Goal: Information Seeking & Learning: Find specific fact

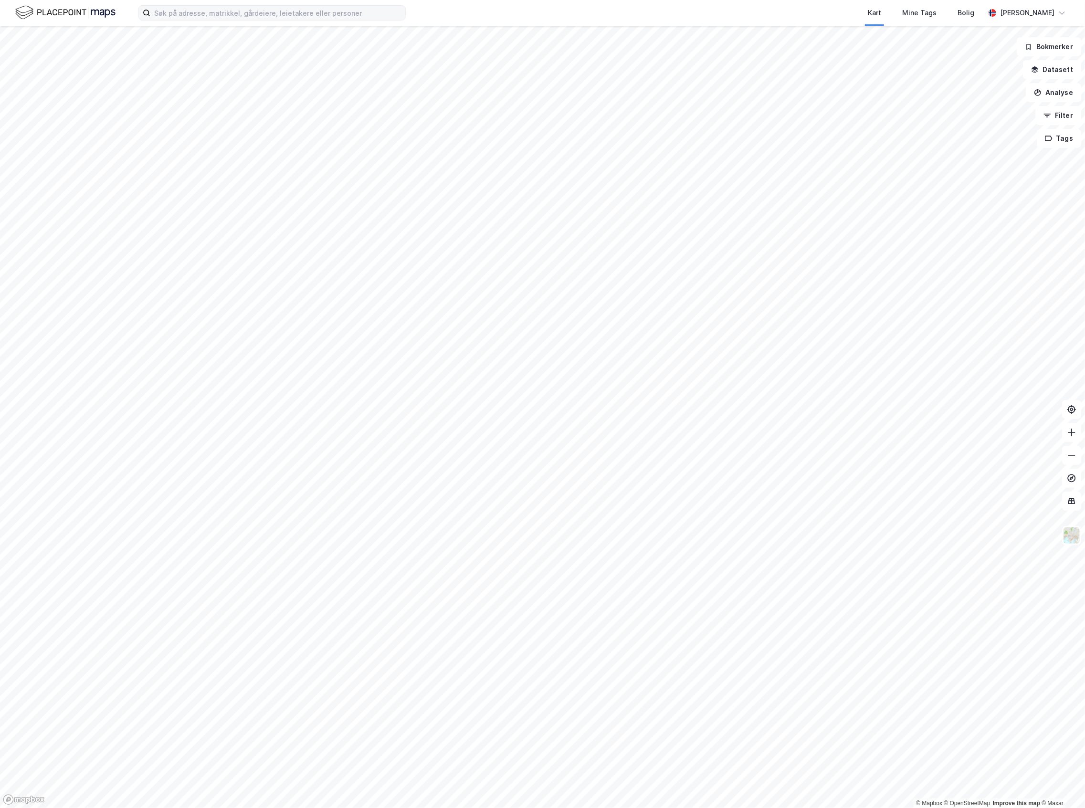
click at [177, 5] on label at bounding box center [271, 12] width 267 height 15
click at [177, 6] on input at bounding box center [277, 13] width 255 height 14
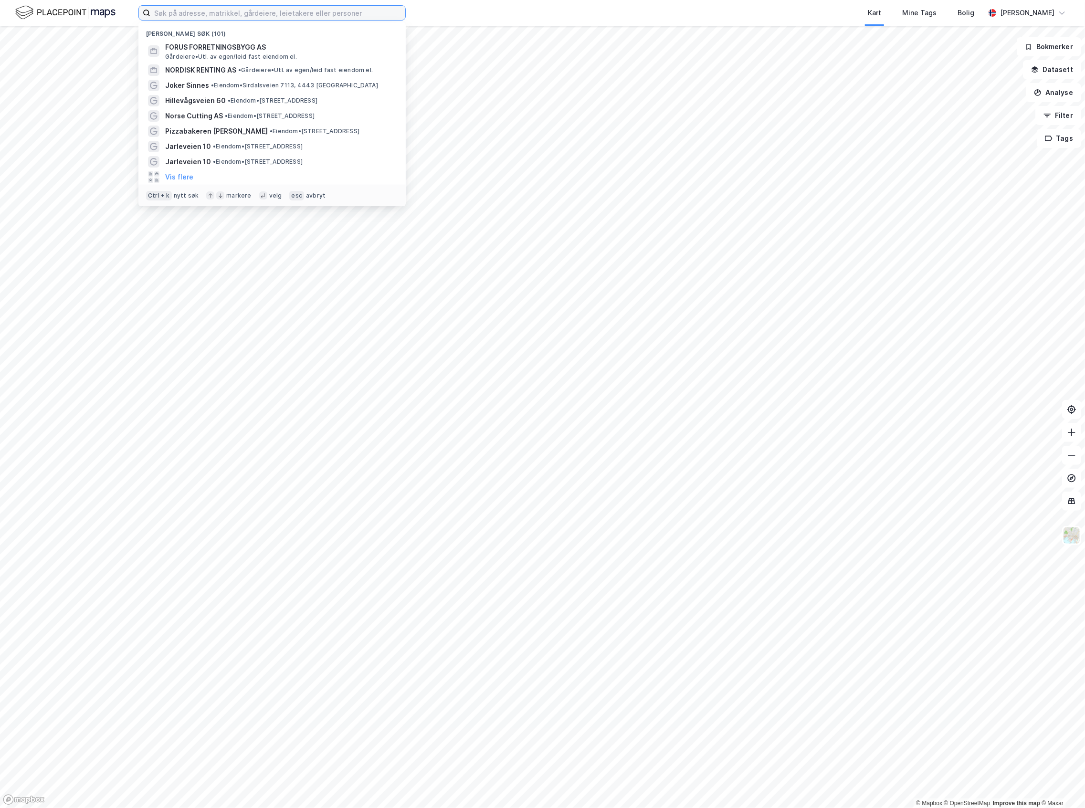
click at [182, 13] on input at bounding box center [277, 13] width 255 height 14
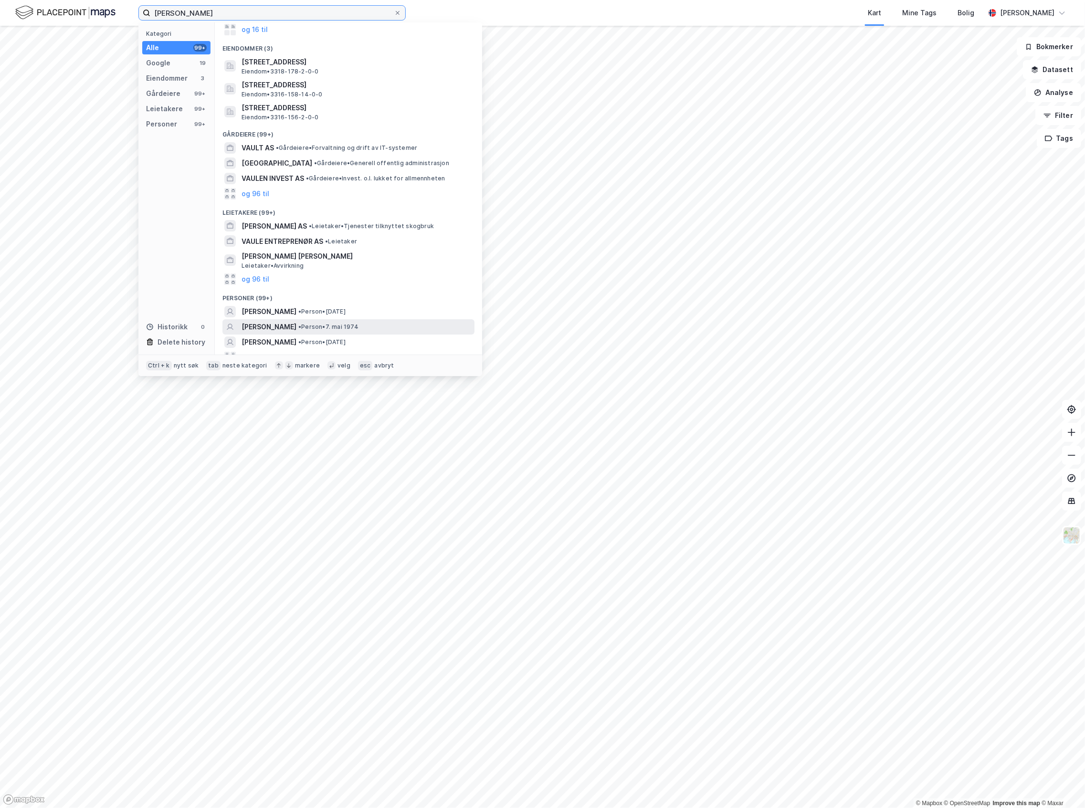
scroll to position [74, 0]
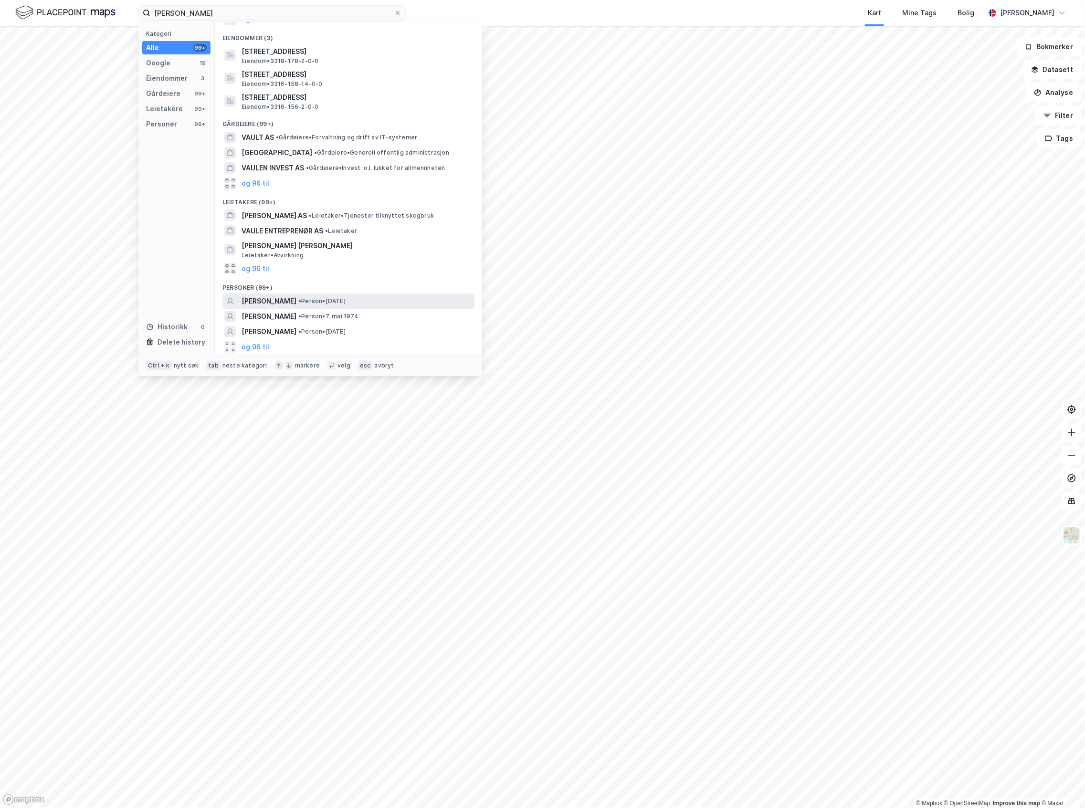
click at [294, 298] on div "[PERSON_NAME] • Person • [DATE]" at bounding box center [356, 300] width 231 height 11
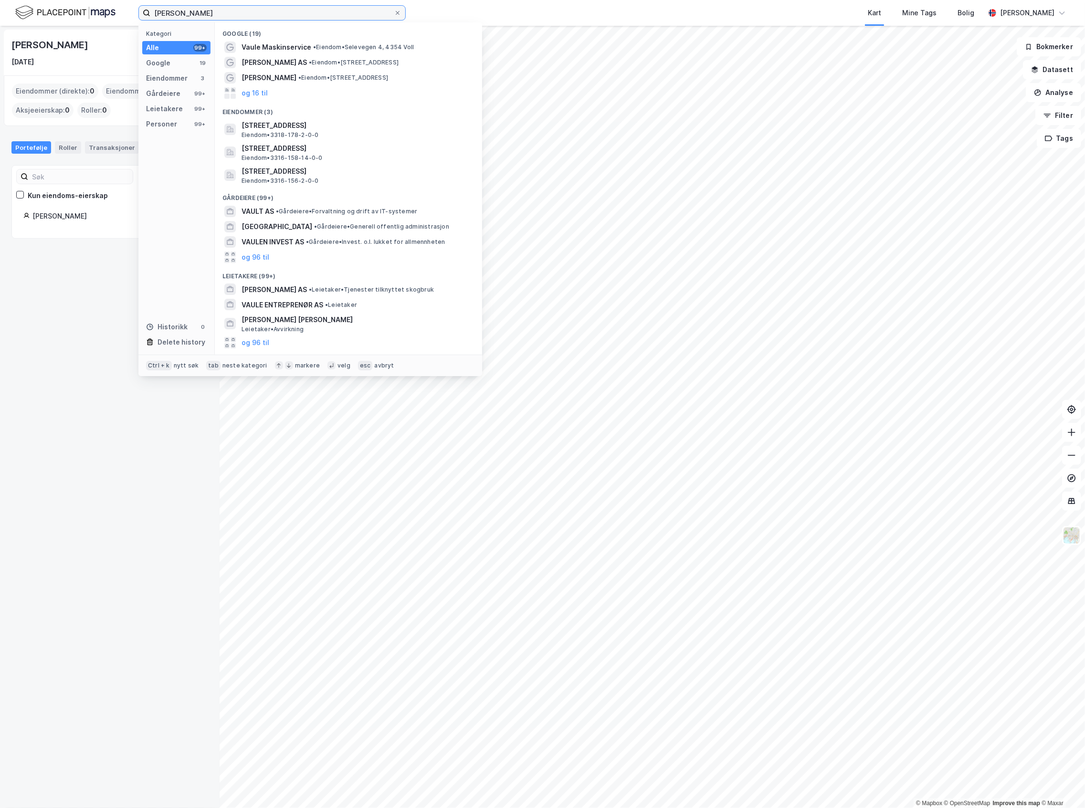
click at [217, 8] on input "[PERSON_NAME]" at bounding box center [271, 13] width 243 height 14
click at [258, 340] on button "og 96 til" at bounding box center [255, 342] width 28 height 11
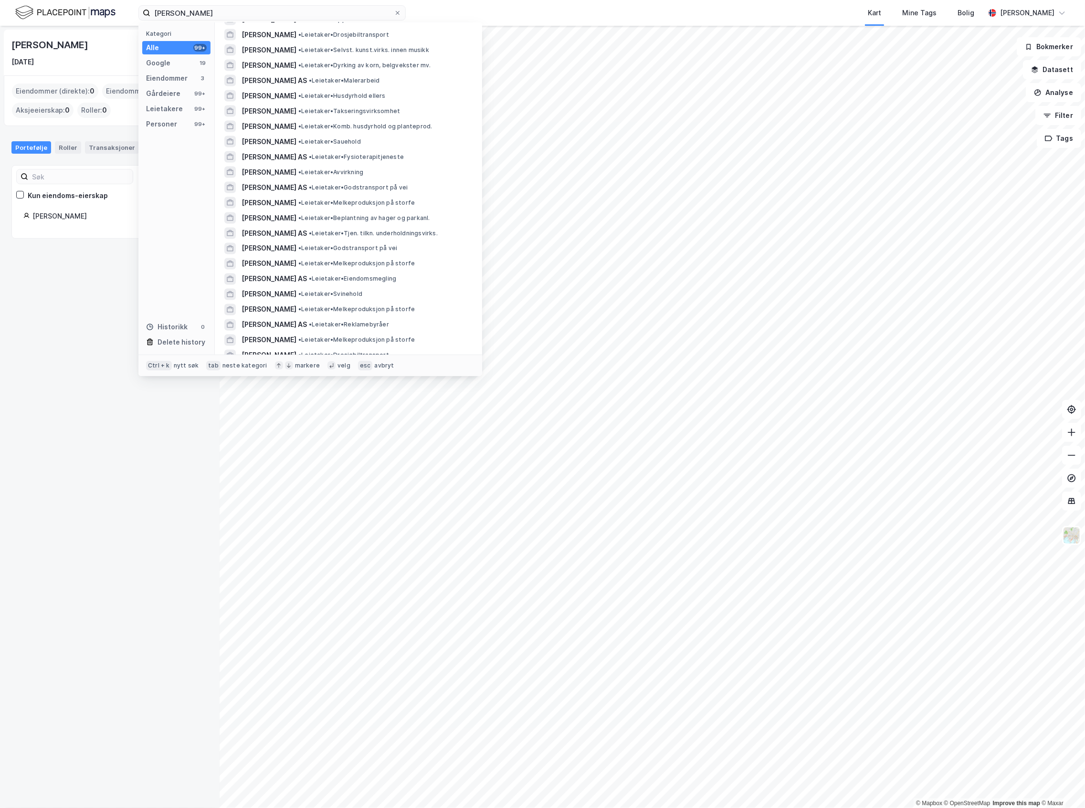
scroll to position [1539, 0]
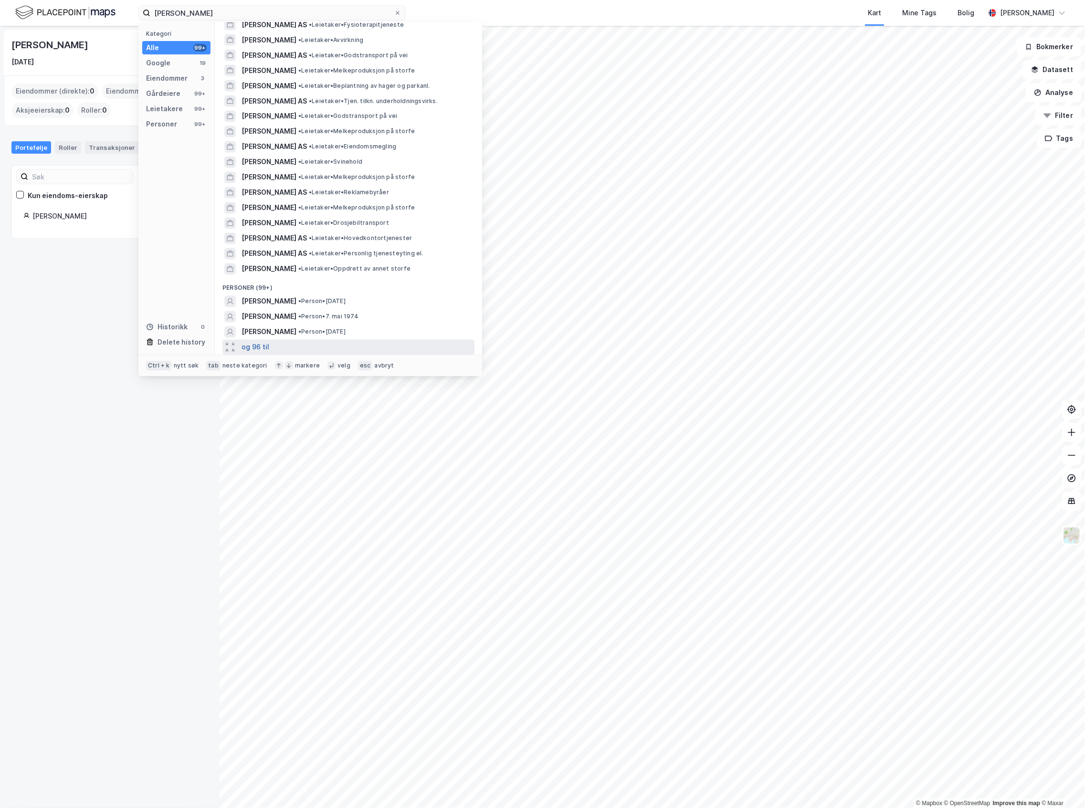
click at [261, 348] on button "og 96 til" at bounding box center [255, 347] width 28 height 11
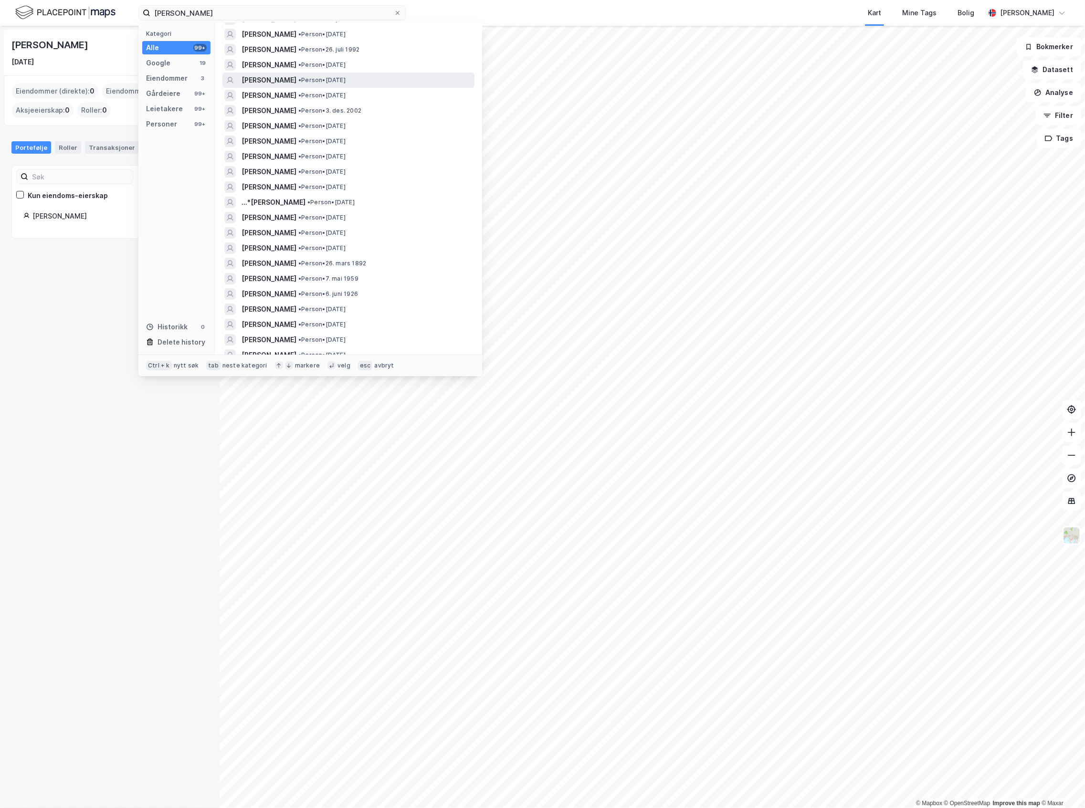
scroll to position [2176, 0]
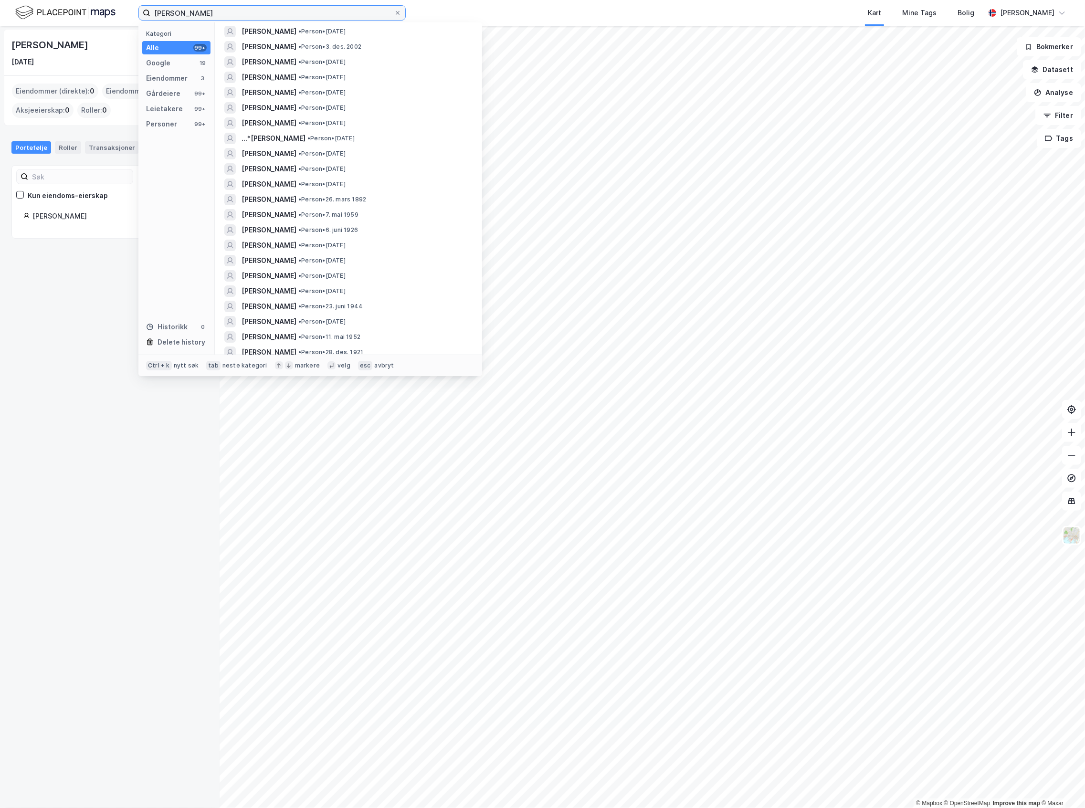
drag, startPoint x: 222, startPoint y: 8, endPoint x: 156, endPoint y: 10, distance: 66.8
click at [156, 10] on input "[PERSON_NAME]" at bounding box center [271, 13] width 243 height 14
click at [46, 42] on div "[PERSON_NAME]" at bounding box center [50, 44] width 78 height 15
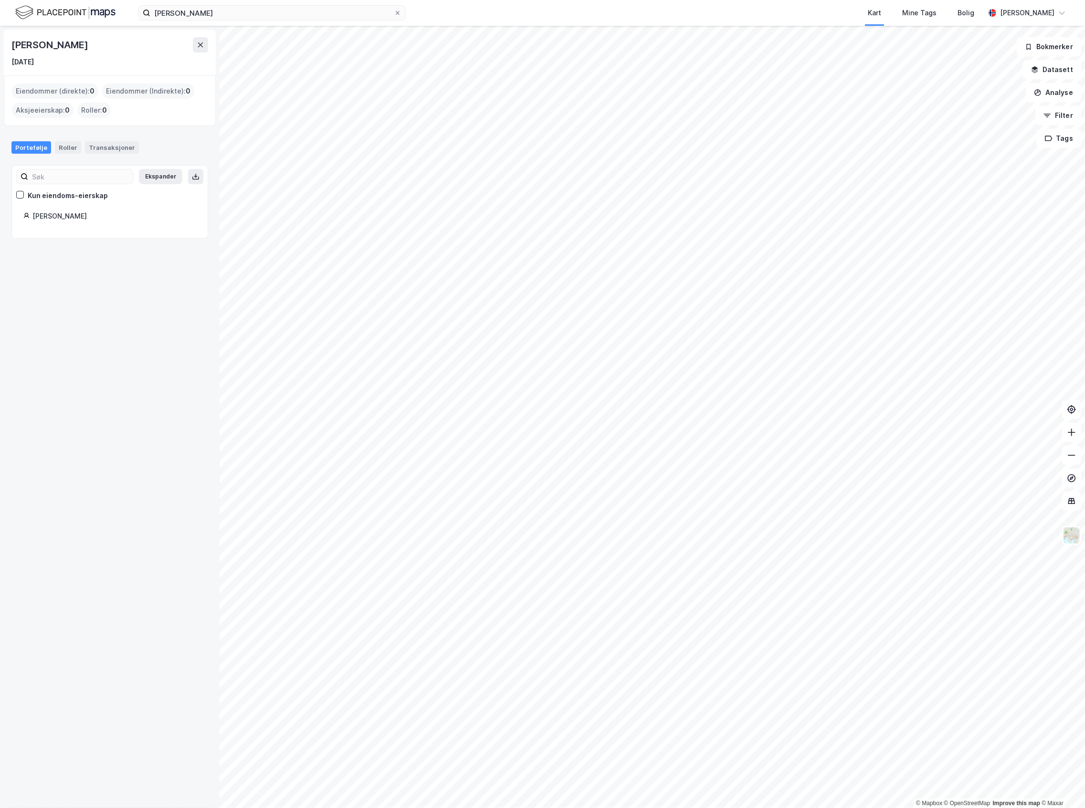
click at [125, 11] on div "[PERSON_NAME] Kart Mine Tags Bolig [PERSON_NAME]" at bounding box center [542, 13] width 1085 height 26
click at [111, 11] on img at bounding box center [65, 12] width 100 height 17
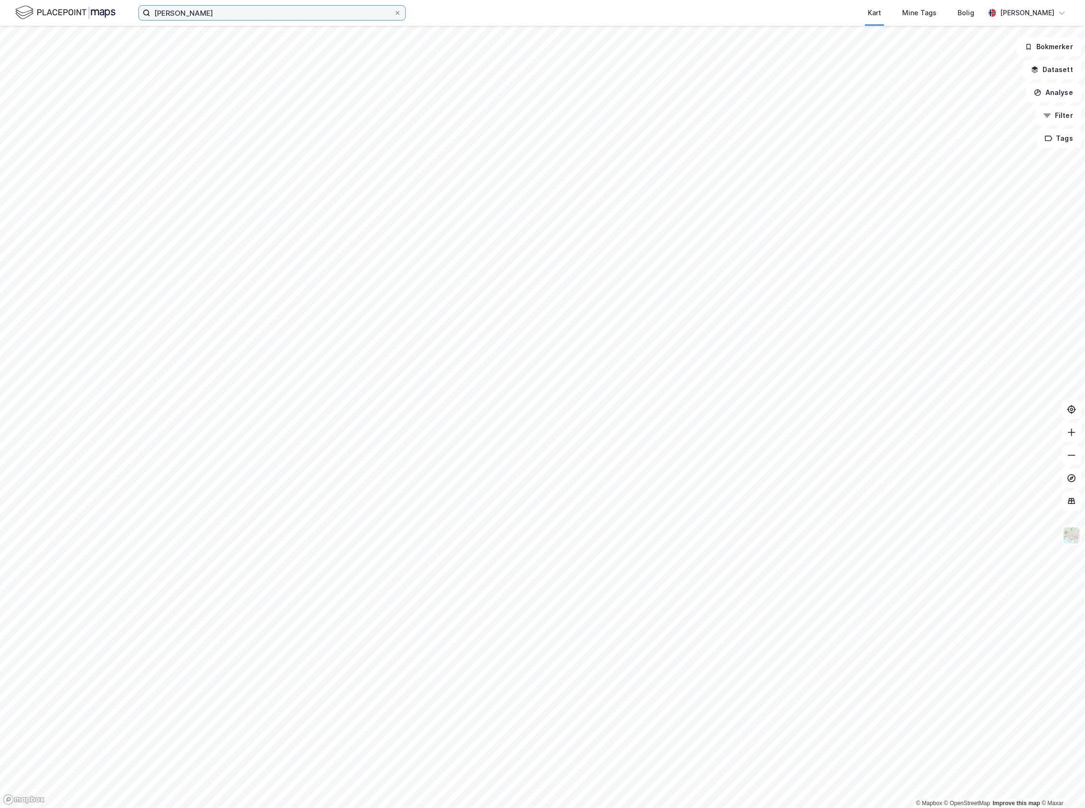
click at [199, 13] on input "[PERSON_NAME]" at bounding box center [271, 13] width 243 height 14
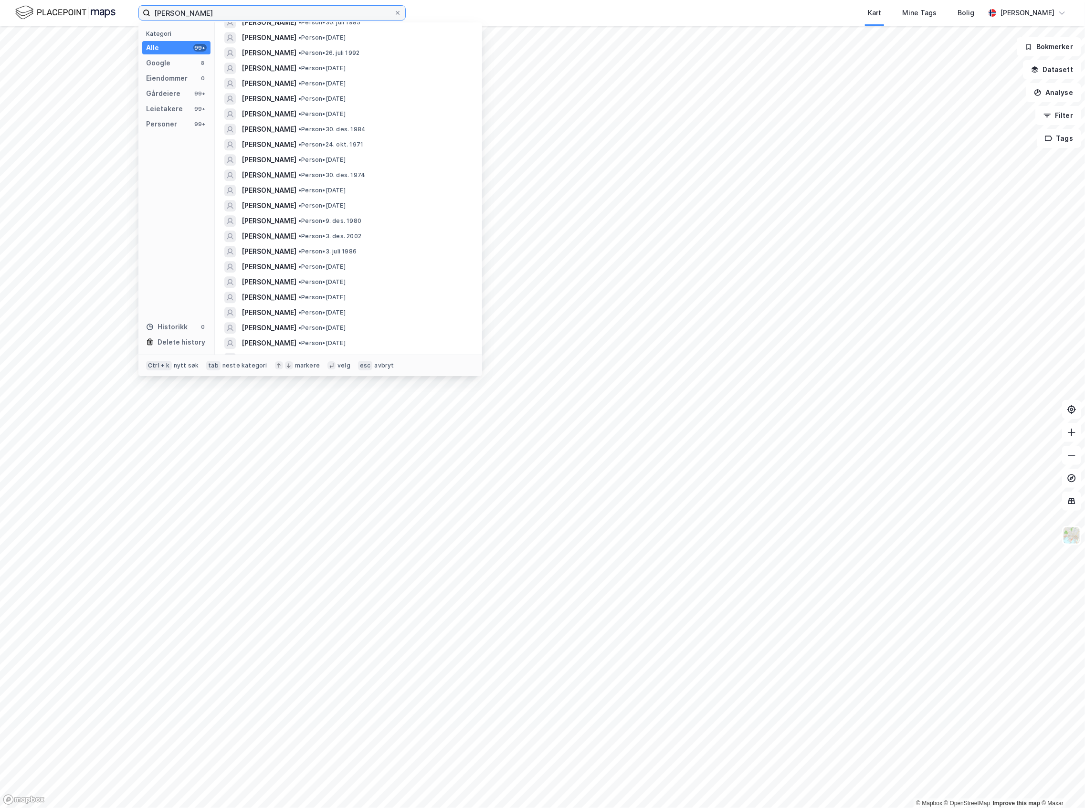
scroll to position [2417, 0]
drag, startPoint x: 262, startPoint y: 6, endPoint x: 87, endPoint y: 4, distance: 175.1
click at [87, 4] on div "[PERSON_NAME] Kategori Alle 99+ Google 8 Eiendommer 0 Gårdeiere 99+ Leietakere …" at bounding box center [542, 13] width 1085 height 26
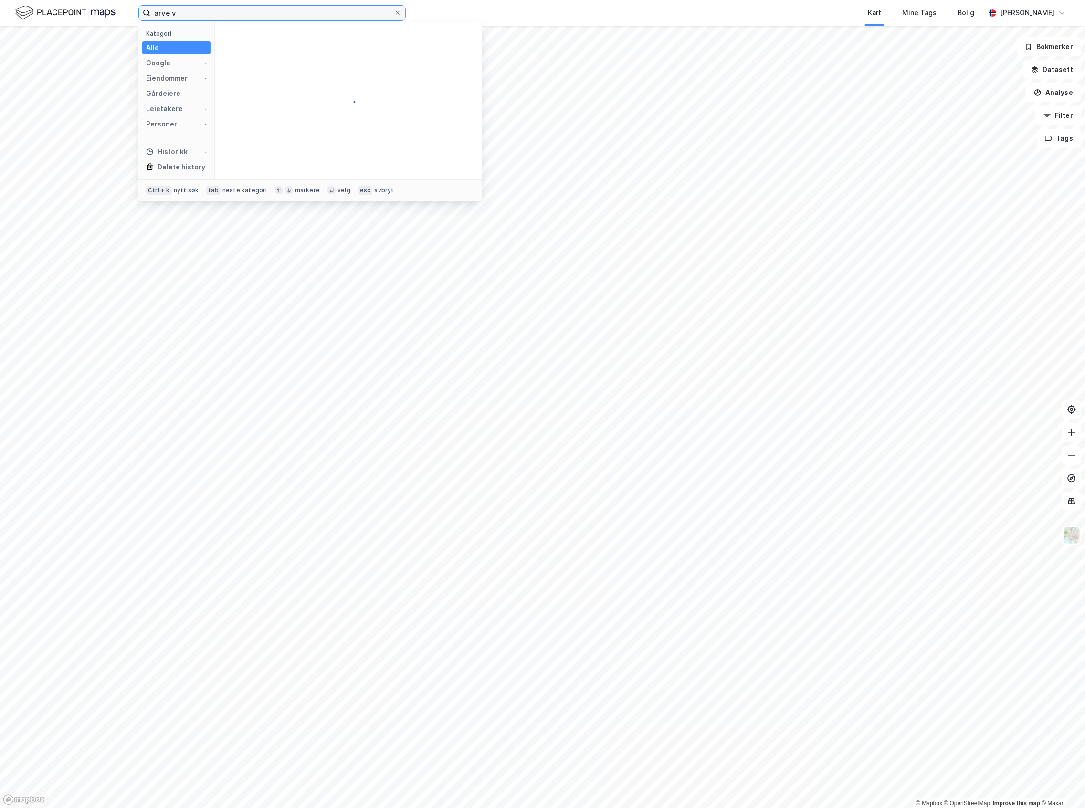
scroll to position [0, 0]
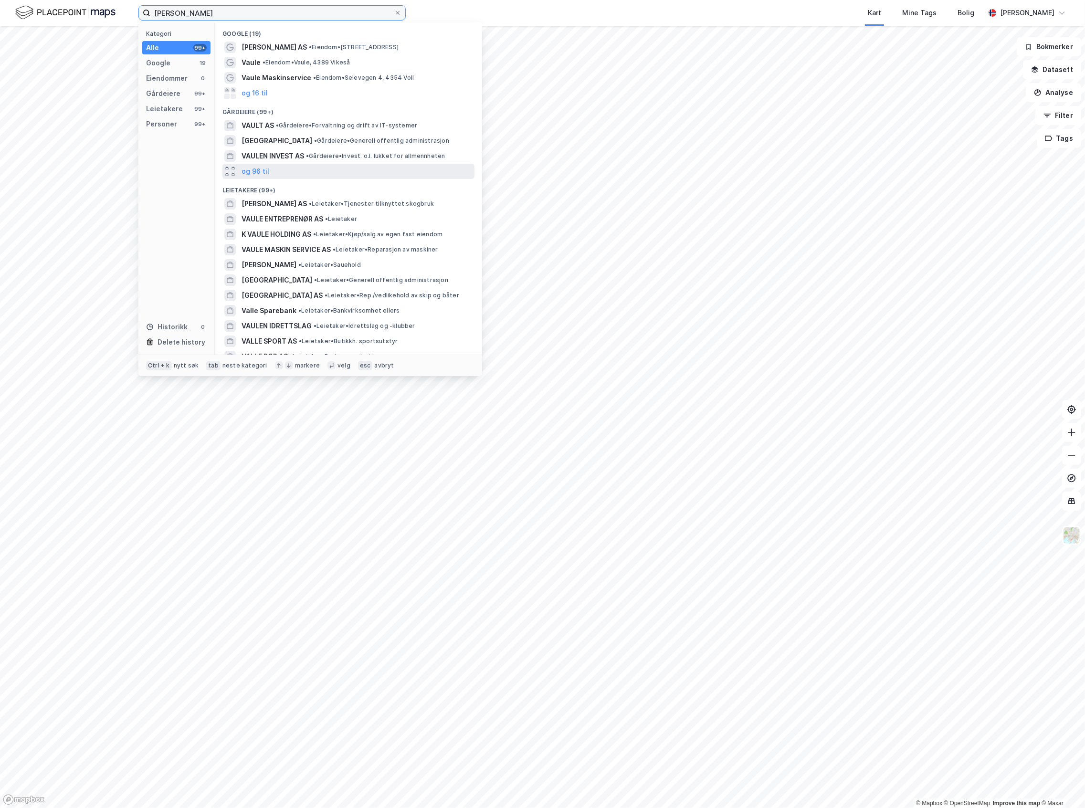
type input "[PERSON_NAME]"
click at [278, 167] on div "og 96 til" at bounding box center [348, 171] width 252 height 15
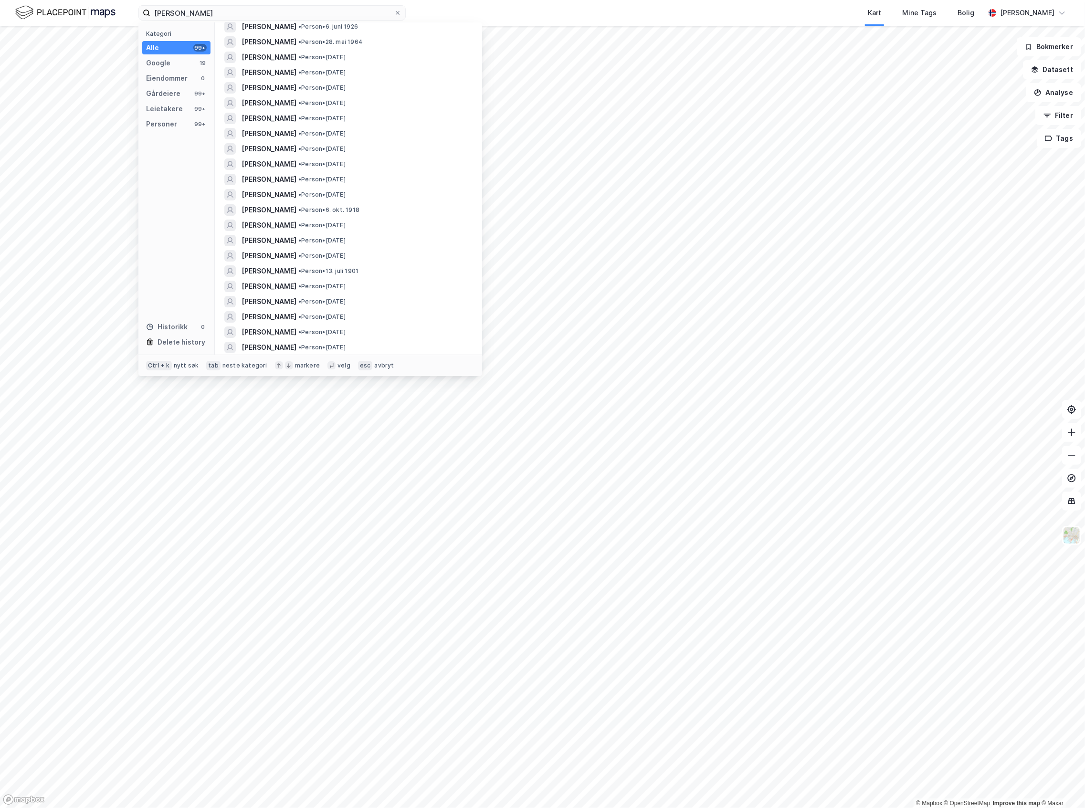
scroll to position [3372, 0]
click at [100, 28] on div "[PERSON_NAME] Kategori Alle 99+ Google 19 Eiendommer 0 Gårdeiere 99+ Leietakere…" at bounding box center [542, 404] width 1085 height 808
